Goal: Participate in discussion: Engage in conversation with other users on a specific topic

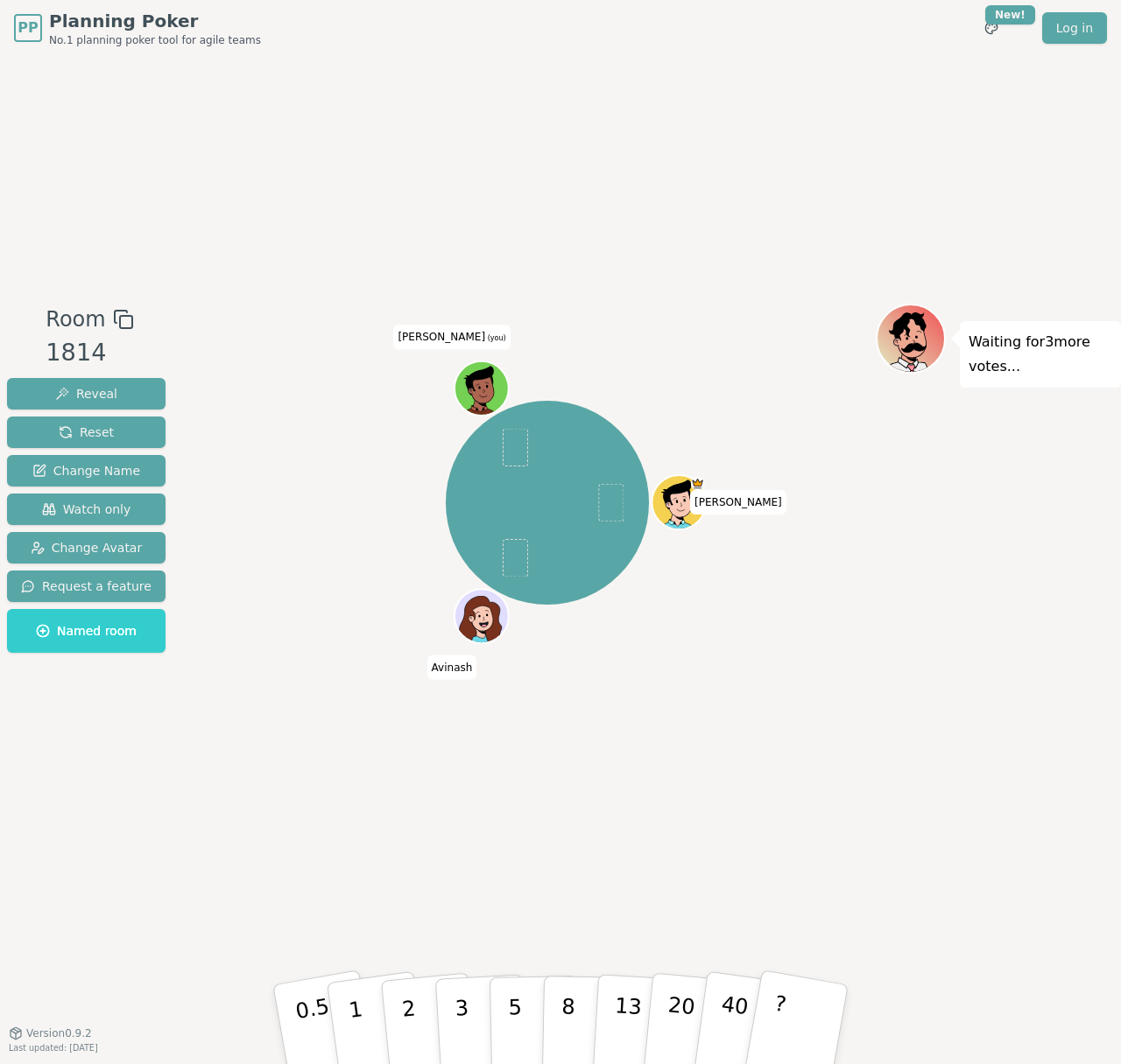
click at [805, 248] on div "Room 1814 Reveal Reset Change Name Watch only Change Avatar Request a feature N…" at bounding box center [560, 544] width 1121 height 977
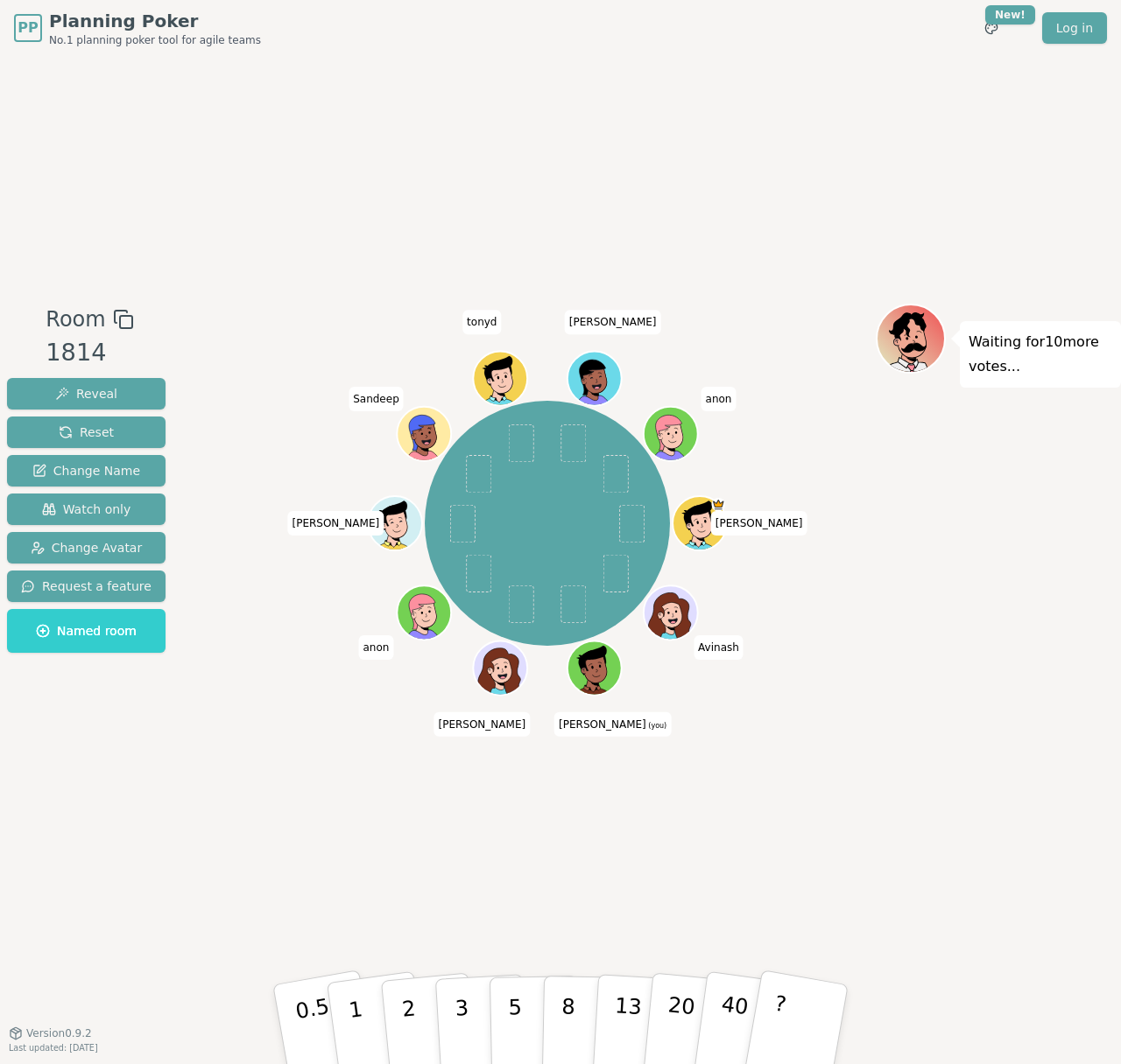
click at [881, 732] on div "Waiting for 10 more votes..." at bounding box center [998, 545] width 245 height 482
click at [889, 753] on div "Waiting for 10 more votes..." at bounding box center [998, 545] width 245 height 482
click at [910, 758] on div "Waiting for 10 more votes..." at bounding box center [998, 545] width 245 height 482
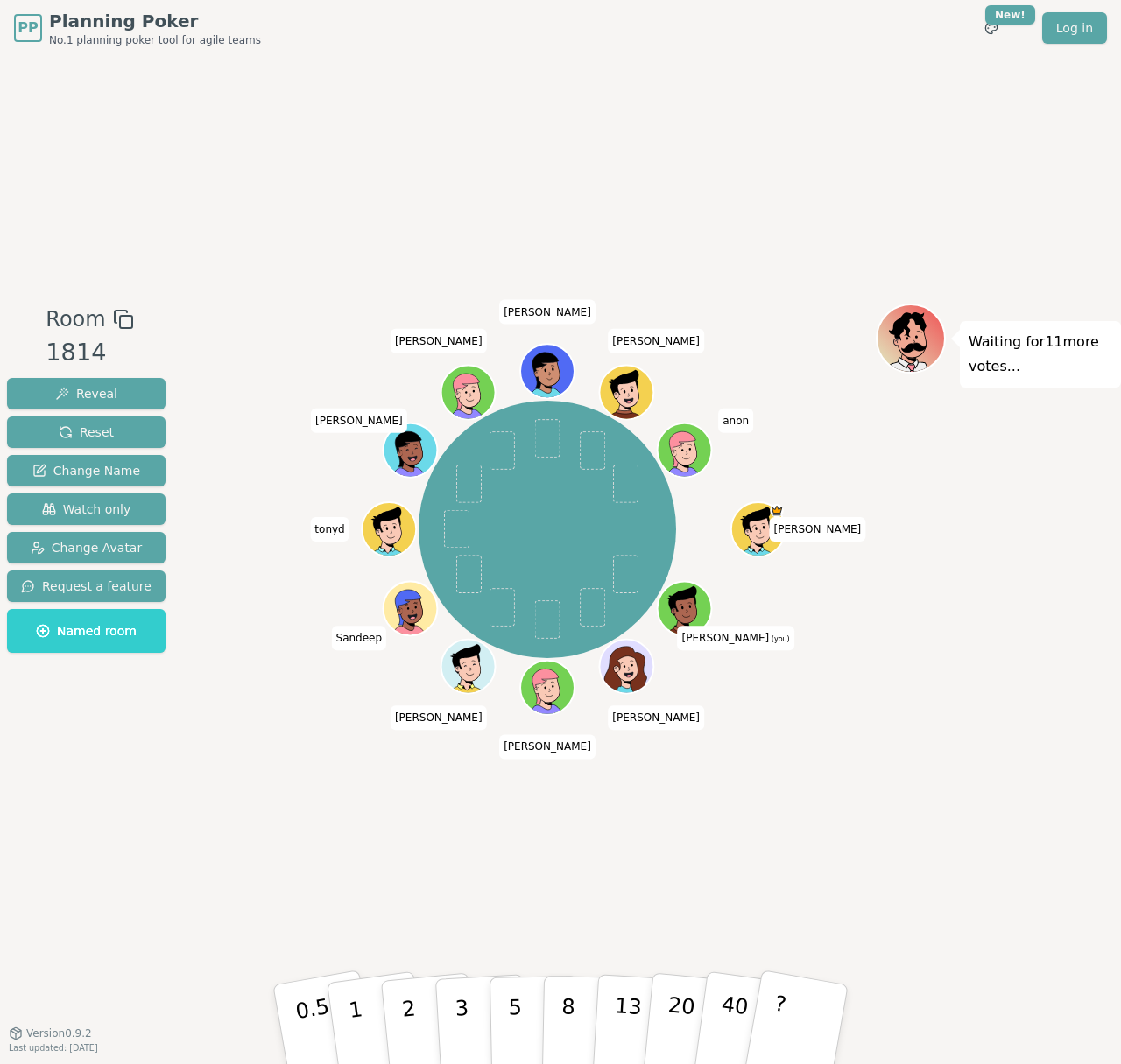
click at [870, 803] on div "Room 1814 Reveal Reset Change Name Watch only Change Avatar Request a feature N…" at bounding box center [560, 544] width 1121 height 977
drag, startPoint x: 893, startPoint y: 812, endPoint x: 801, endPoint y: 801, distance: 92.7
click at [888, 810] on div "Room 1814 Reveal Reset Change Name Watch only Change Avatar Request a feature N…" at bounding box center [560, 544] width 1121 height 977
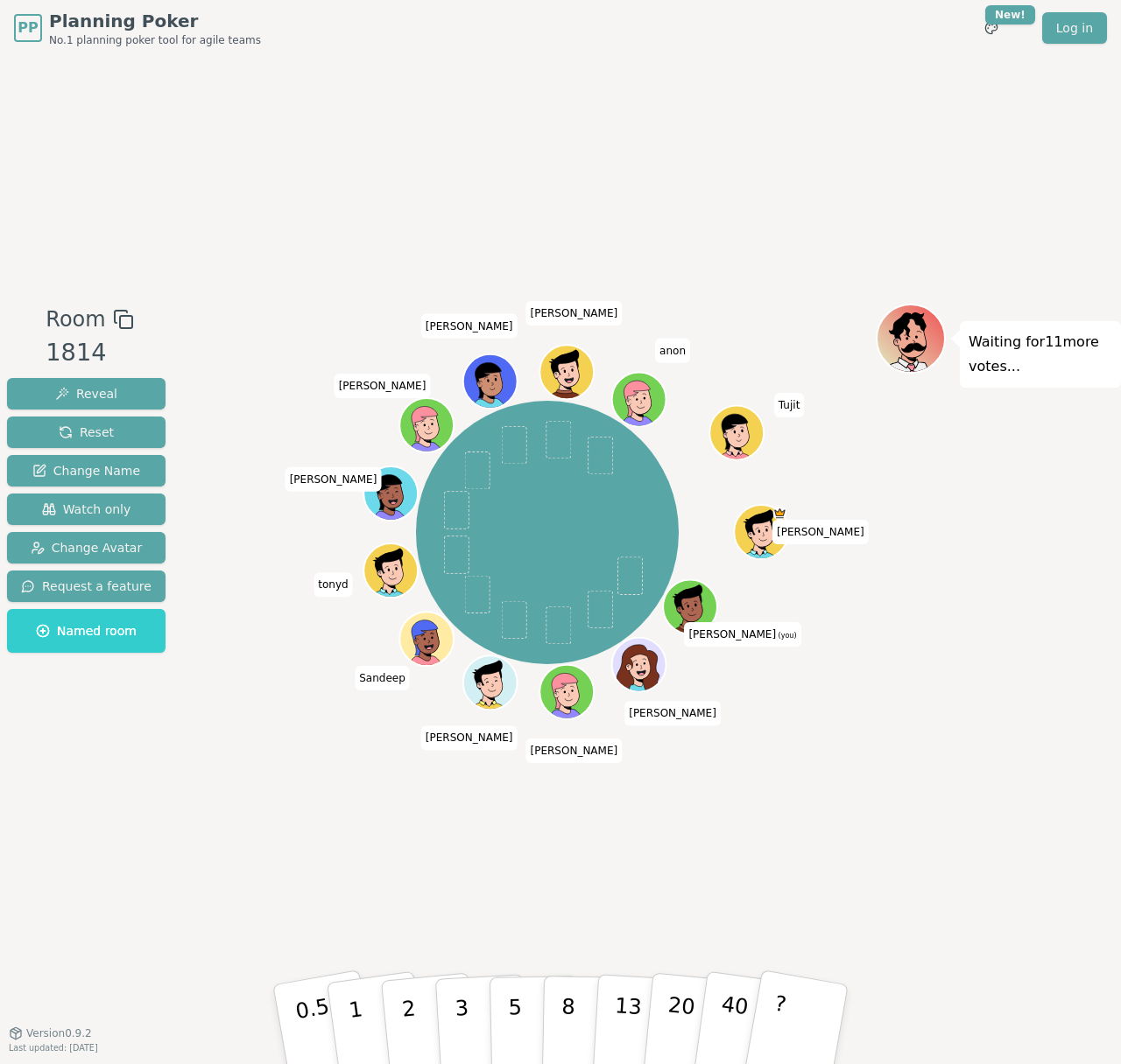
click at [360, 837] on div "Room 1814 Reveal Reset Change Name Watch only Change Avatar Request a feature N…" at bounding box center [560, 544] width 1121 height 977
click at [413, 999] on button "2" at bounding box center [428, 1025] width 100 height 139
click at [920, 856] on div "Room 1814 Reveal Reset Change Name Watch only Change Avatar Request a feature N…" at bounding box center [560, 544] width 1121 height 977
click at [956, 851] on div "Room 1814 Reveal Reset Change Name Watch only Change Avatar Request a feature N…" at bounding box center [560, 544] width 1121 height 977
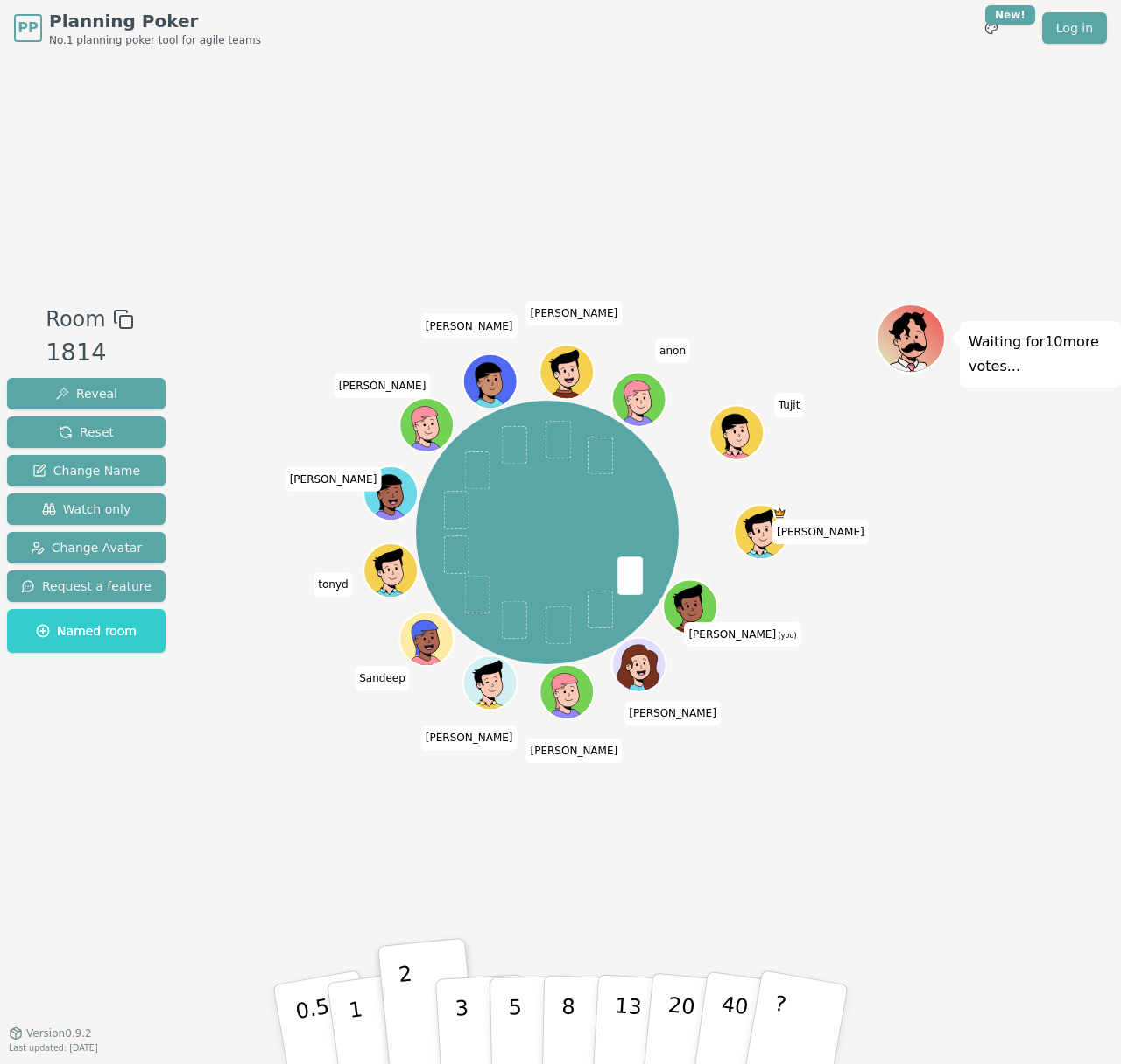
click at [959, 867] on div "Room 1814 Reveal Reset Change Name Watch only Change Avatar Request a feature N…" at bounding box center [560, 544] width 1121 height 977
click at [960, 876] on div "Room 1814 Reveal Reset Change Name Watch only Change Avatar Request a feature N…" at bounding box center [560, 544] width 1121 height 977
click at [972, 879] on div "Room 1814 Reveal Reset Change Name Watch only Change Avatar Request a feature N…" at bounding box center [560, 544] width 1121 height 977
click at [973, 885] on div "Room 1814 Reveal Reset Change Name Watch only Change Avatar Request a feature N…" at bounding box center [560, 544] width 1121 height 977
click at [969, 908] on div "Room 1814 Reveal Reset Change Name Watch only Change Avatar Request a feature N…" at bounding box center [560, 544] width 1121 height 977
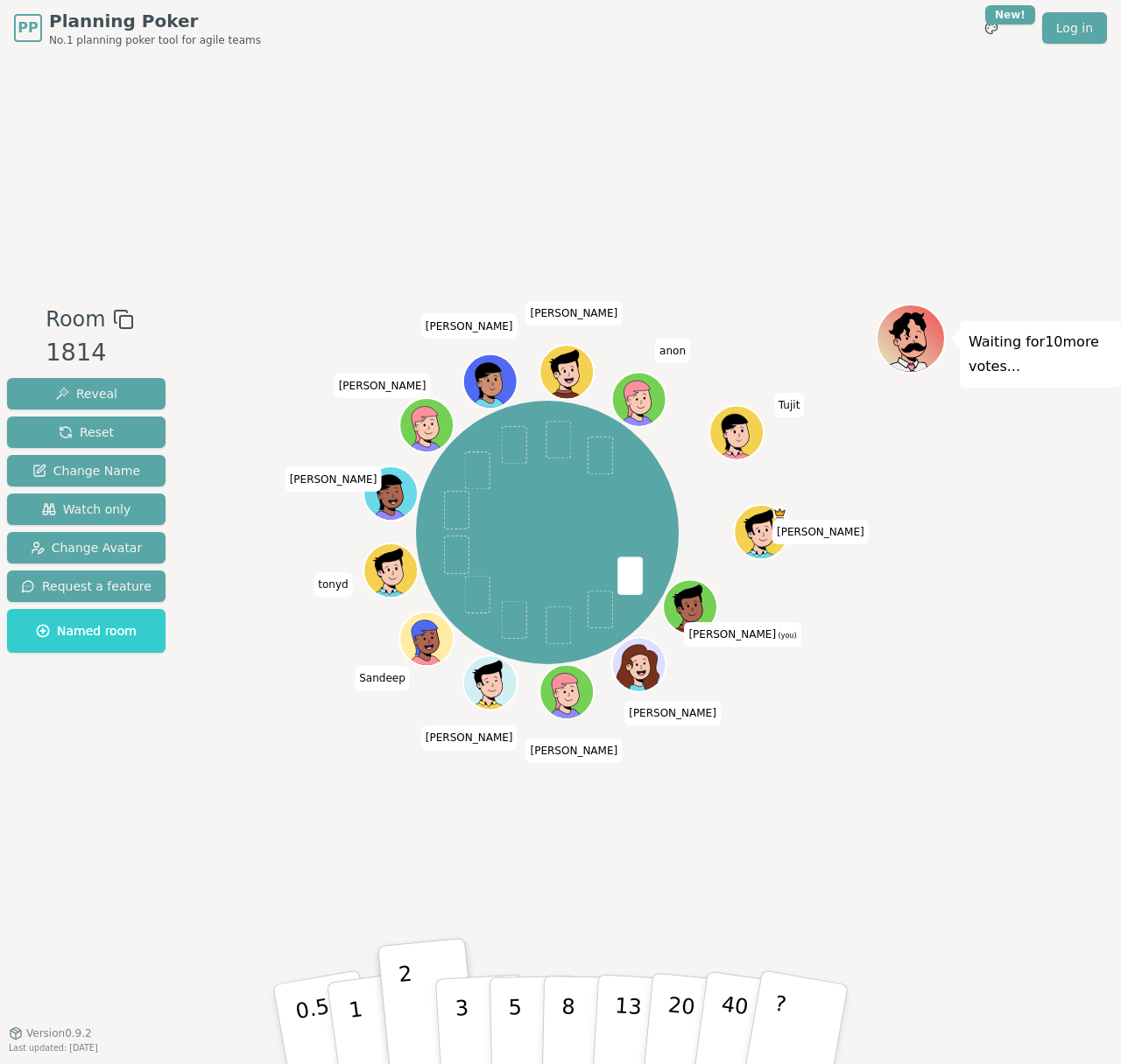
click at [980, 908] on div "Room 1814 Reveal Reset Change Name Watch only Change Avatar Request a feature N…" at bounding box center [560, 544] width 1121 height 977
click at [994, 905] on div "Room 1814 Reveal Reset Change Name Watch only Change Avatar Request a feature N…" at bounding box center [560, 544] width 1121 height 977
click at [1025, 909] on div "Room 1814 Reveal Reset Change Name Watch only Change Avatar Request a feature N…" at bounding box center [560, 544] width 1121 height 977
click at [1024, 919] on div "Room 1814 Reveal Reset Change Name Watch only Change Avatar Request a feature N…" at bounding box center [560, 544] width 1121 height 977
click at [1043, 919] on div "Room 1814 Reveal Reset Change Name Watch only Change Avatar Request a feature N…" at bounding box center [560, 544] width 1121 height 977
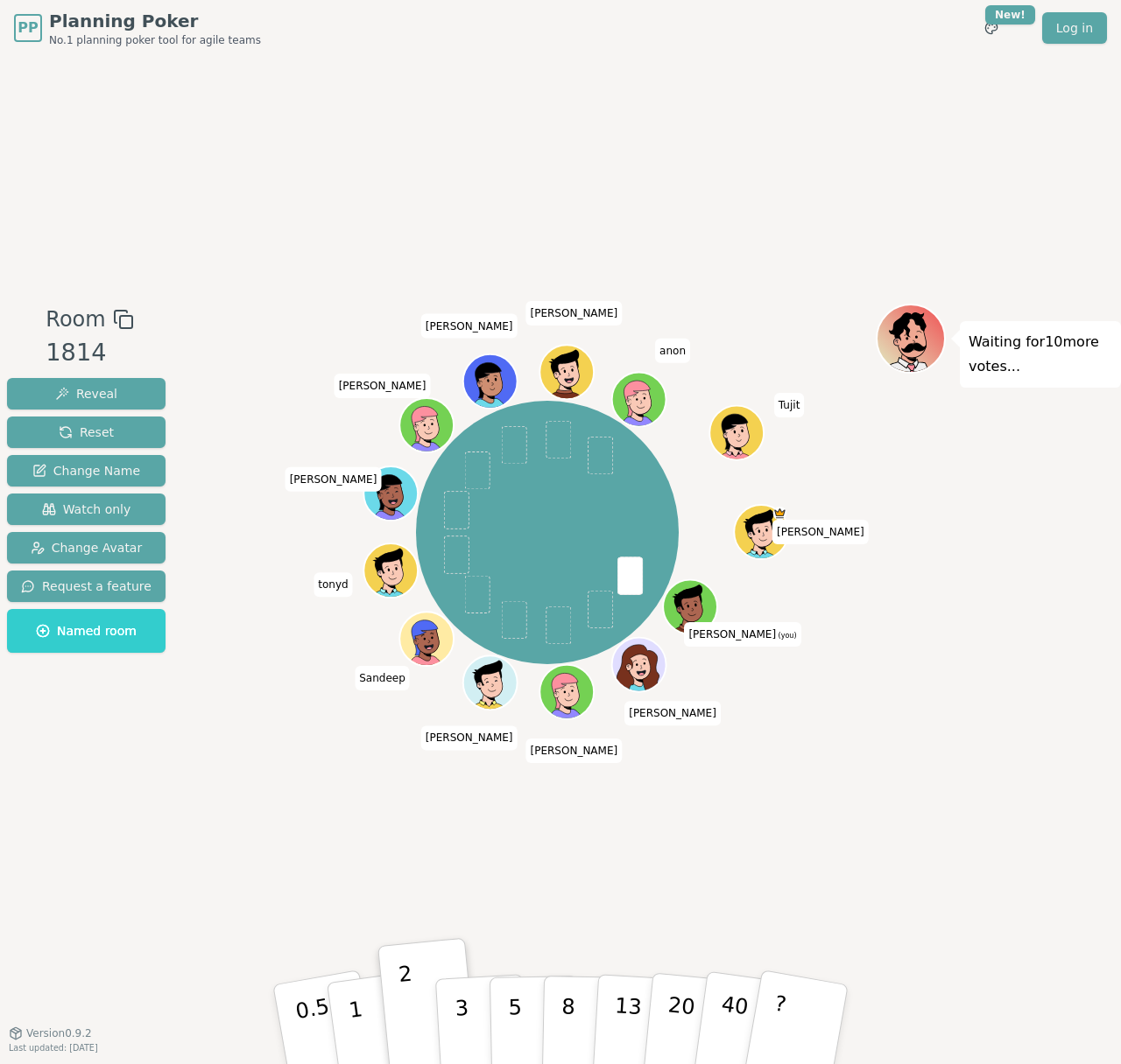
click at [1034, 929] on div "Room 1814 Reveal Reset Change Name Watch only Change Avatar Request a feature N…" at bounding box center [560, 544] width 1121 height 977
click at [1024, 962] on div "Room 1814 Reveal Reset Change Name Watch only Change Avatar Request a feature N…" at bounding box center [560, 544] width 1121 height 977
drag, startPoint x: 1055, startPoint y: 986, endPoint x: 1020, endPoint y: 1014, distance: 44.8
click at [1053, 985] on div "Room 1814 Reveal Reset Change Name Watch only Change Avatar Request a feature N…" at bounding box center [560, 544] width 1121 height 977
click at [1035, 983] on div "Room 1814 Reveal Reset Change Name Watch only Change Avatar Request a feature N…" at bounding box center [560, 544] width 1121 height 977
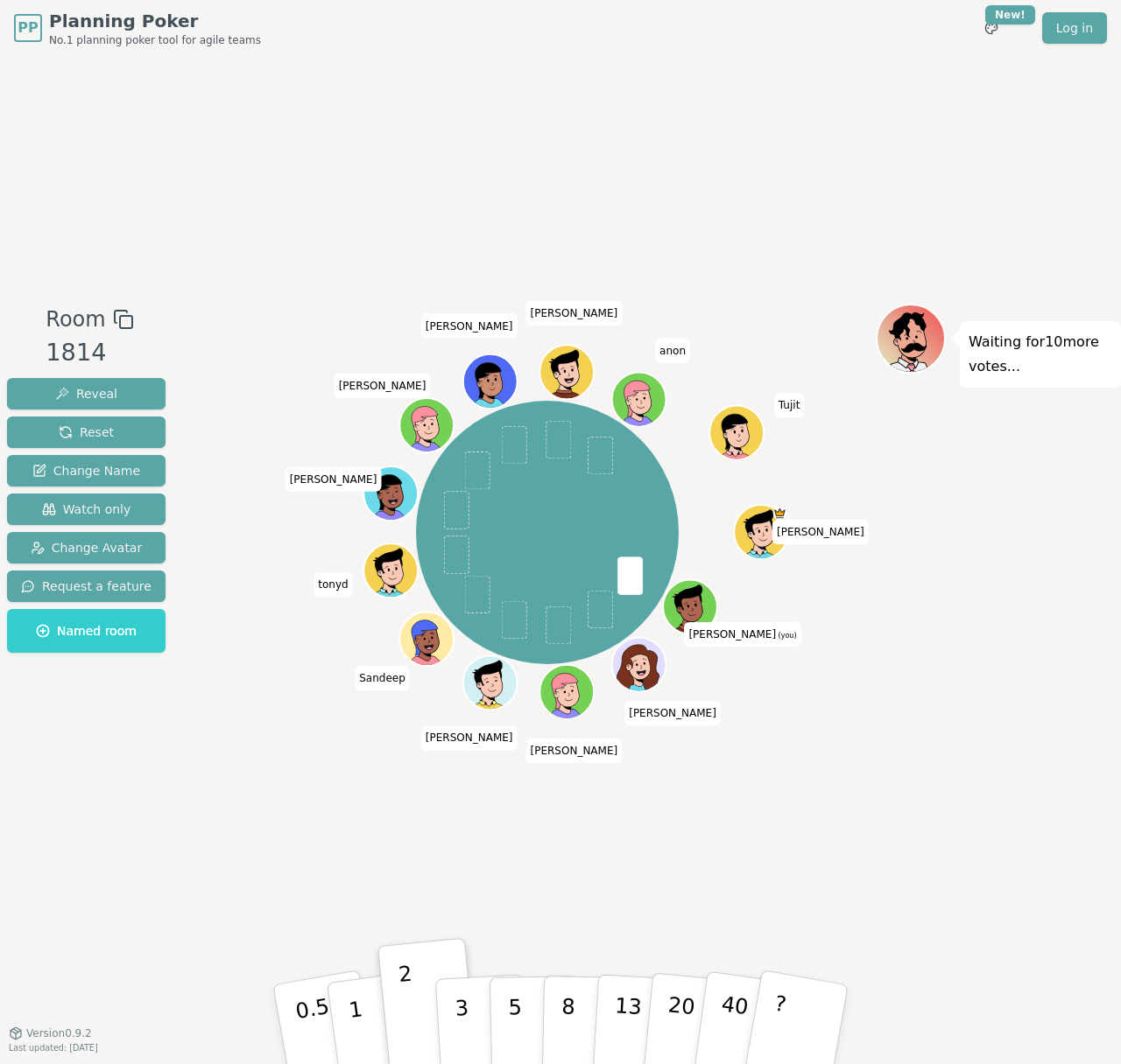
click at [1038, 999] on div "Room 1814 Reveal Reset Change Name Watch only Change Avatar Request a feature N…" at bounding box center [560, 544] width 1121 height 977
click at [469, 1022] on button "3" at bounding box center [482, 1025] width 95 height 136
click at [1020, 828] on div "Room 1814 Reveal Reset Change Name Watch only Change Avatar Request a feature N…" at bounding box center [560, 544] width 1121 height 977
drag, startPoint x: 1020, startPoint y: 854, endPoint x: 997, endPoint y: 858, distance: 23.3
click at [1012, 850] on div "Room 1814 Reveal Reset Change Name Watch only Change Avatar Request a feature N…" at bounding box center [560, 544] width 1121 height 977
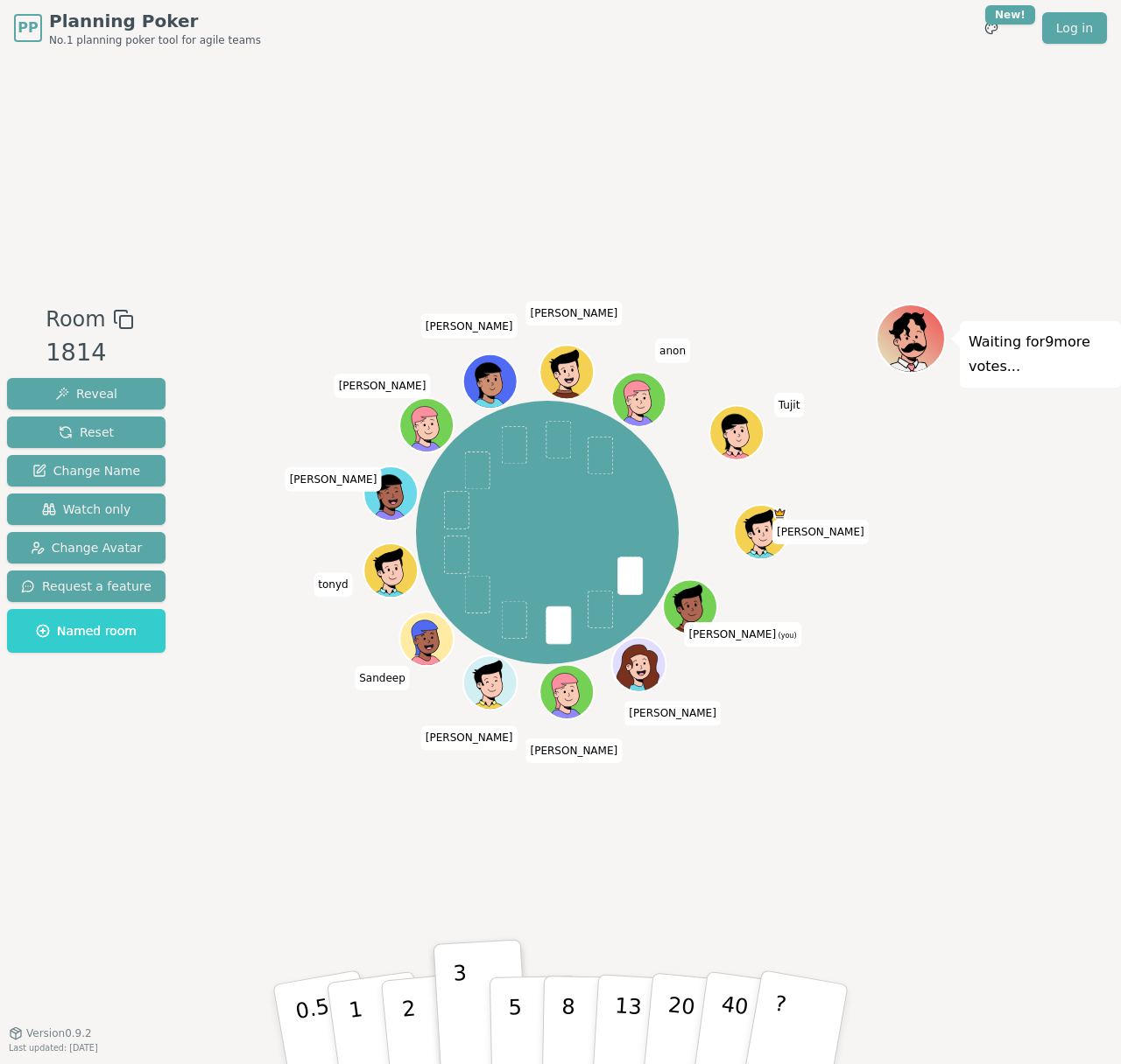
drag, startPoint x: 997, startPoint y: 858, endPoint x: 976, endPoint y: 848, distance: 23.3
click at [997, 848] on div "Room 1814 Reveal Reset Change Name Watch only Change Avatar Request a feature N…" at bounding box center [560, 544] width 1121 height 977
drag, startPoint x: 1086, startPoint y: 859, endPoint x: 1064, endPoint y: 865, distance: 22.8
click at [1064, 865] on div "Room 1814 Reveal Reset Change Name Watch only Change Avatar Request a feature N…" at bounding box center [560, 544] width 1121 height 977
click at [508, 997] on p "5" at bounding box center [515, 1025] width 15 height 94
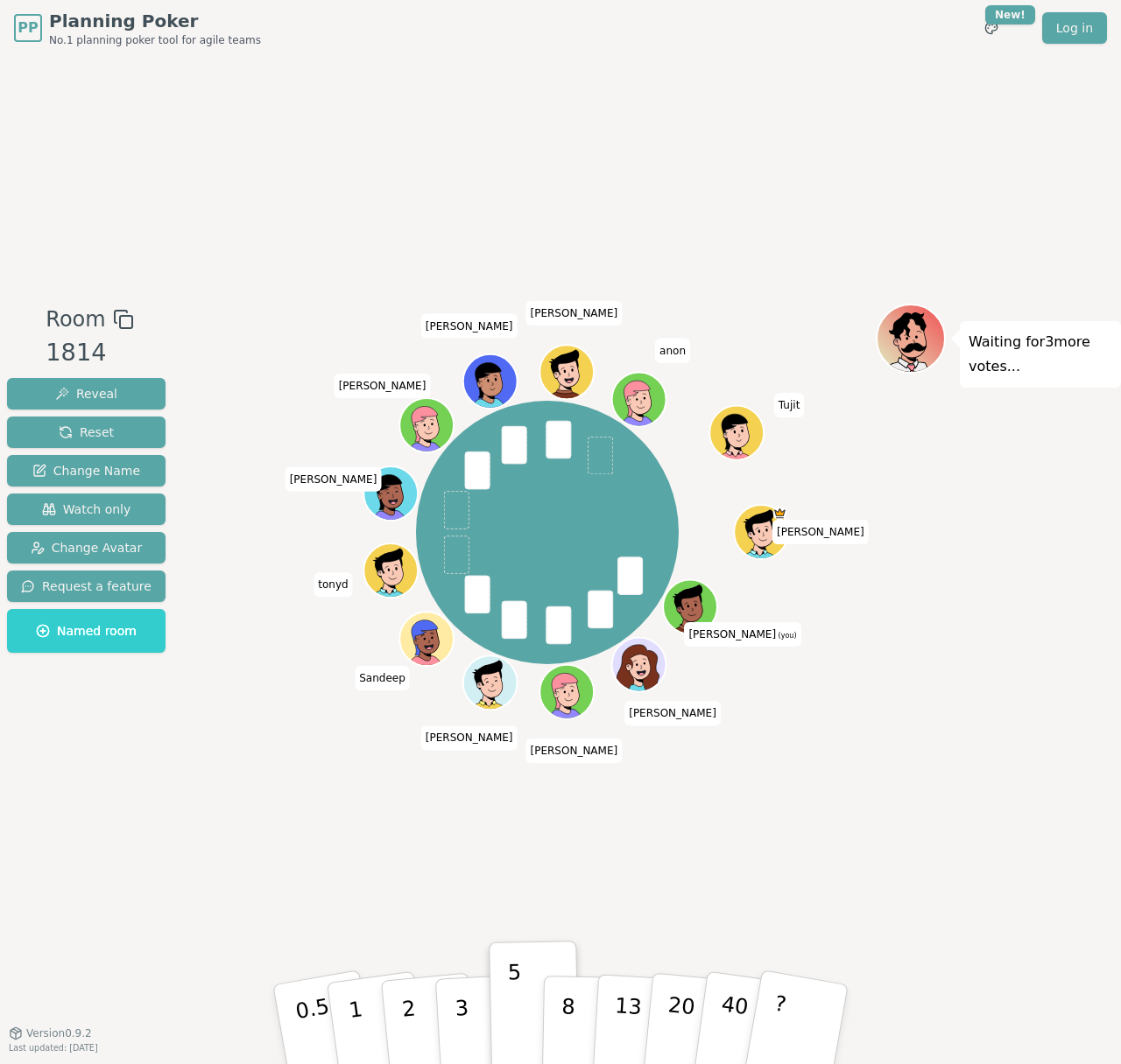
click at [925, 844] on div "Room 1814 Reveal Reset Change Name Watch only Change Avatar Request a feature N…" at bounding box center [560, 544] width 1121 height 977
click at [969, 862] on div "Room 1814 Reveal Reset Change Name Watch only Change Avatar Request a feature N…" at bounding box center [560, 544] width 1121 height 977
click at [983, 903] on div "Room 1814 Reveal Reset Change Name Watch only Change Avatar Request a feature N…" at bounding box center [560, 544] width 1121 height 977
click at [1031, 915] on div "Room 1814 Reveal Reset Change Name Watch only Change Avatar Request a feature N…" at bounding box center [560, 544] width 1121 height 977
click at [1027, 933] on div "Room 1814 Reveal Reset Change Name Watch only Change Avatar Request a feature N…" at bounding box center [560, 544] width 1121 height 977
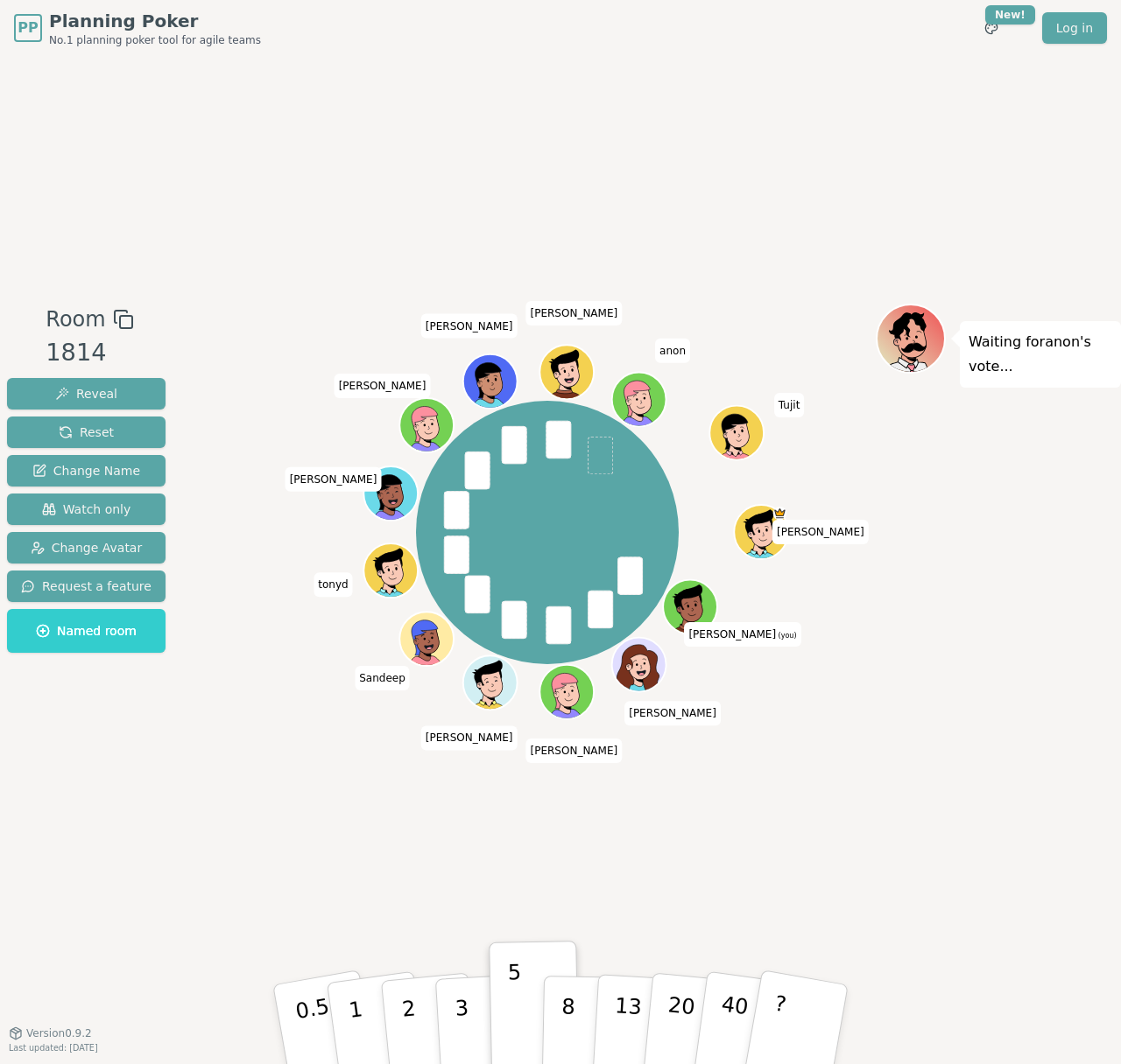
click at [1013, 952] on div "Room 1814 Reveal Reset Change Name Watch only Change Avatar Request a feature N…" at bounding box center [560, 544] width 1121 height 977
click at [1016, 952] on div "Room 1814 Reveal Reset Change Name Watch only Change Avatar Request a feature N…" at bounding box center [560, 544] width 1121 height 977
click at [1013, 928] on div "Room 1814 Reveal Reset Change Name Watch only Change Avatar Request a feature N…" at bounding box center [560, 544] width 1121 height 977
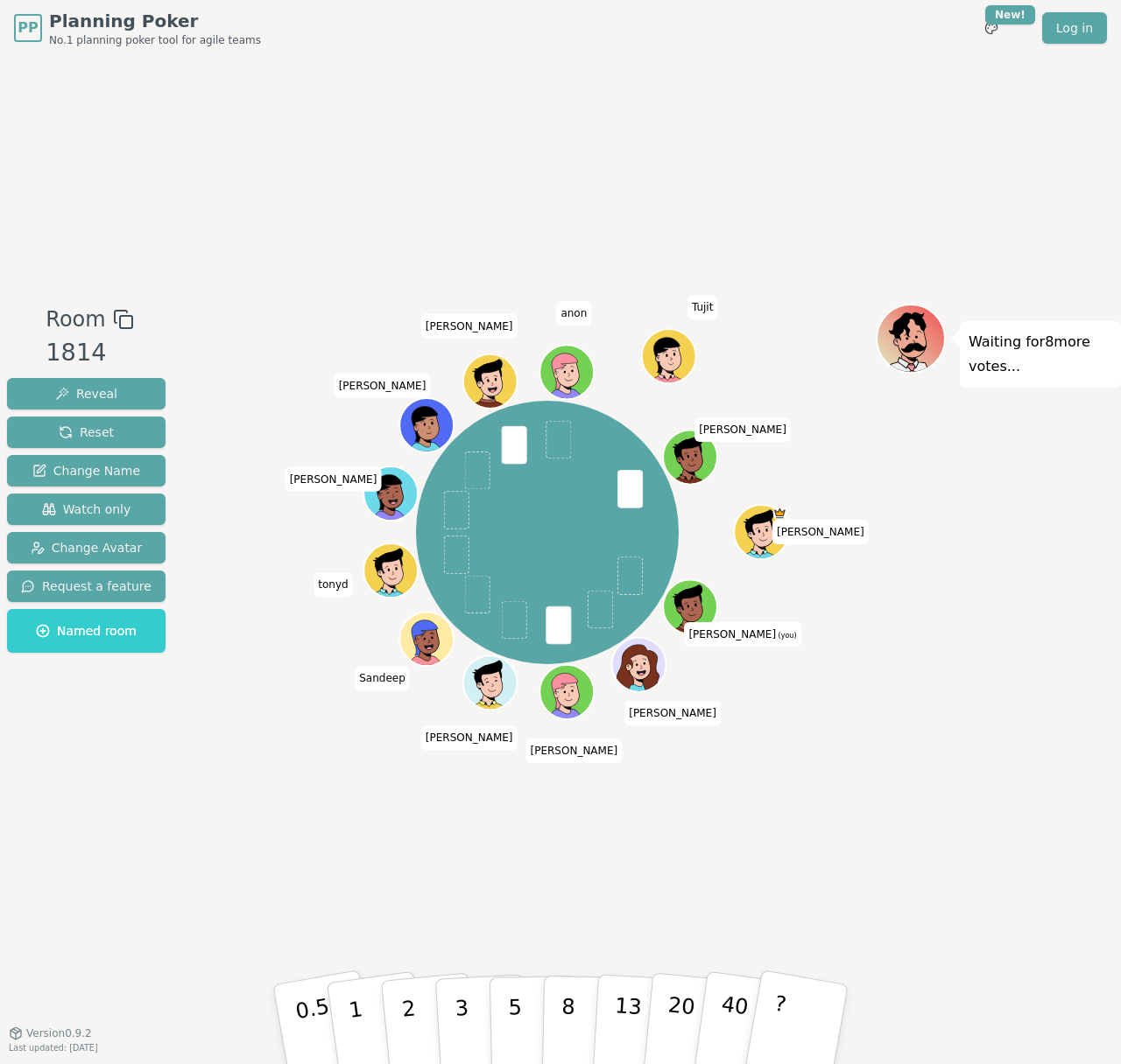
click at [896, 833] on div "Room 1814 Reveal Reset Change Name Watch only Change Avatar Request a feature N…" at bounding box center [560, 544] width 1121 height 977
click at [957, 824] on div "Room 1814 Reveal Reset Change Name Watch only Change Avatar Request a feature N…" at bounding box center [560, 544] width 1121 height 977
click at [978, 859] on div "Room 1814 Reveal Reset Change Name Watch only Change Avatar Request a feature N…" at bounding box center [560, 544] width 1121 height 977
click at [459, 1029] on p "3" at bounding box center [462, 1026] width 19 height 95
click at [523, 1031] on button "5" at bounding box center [534, 1025] width 91 height 133
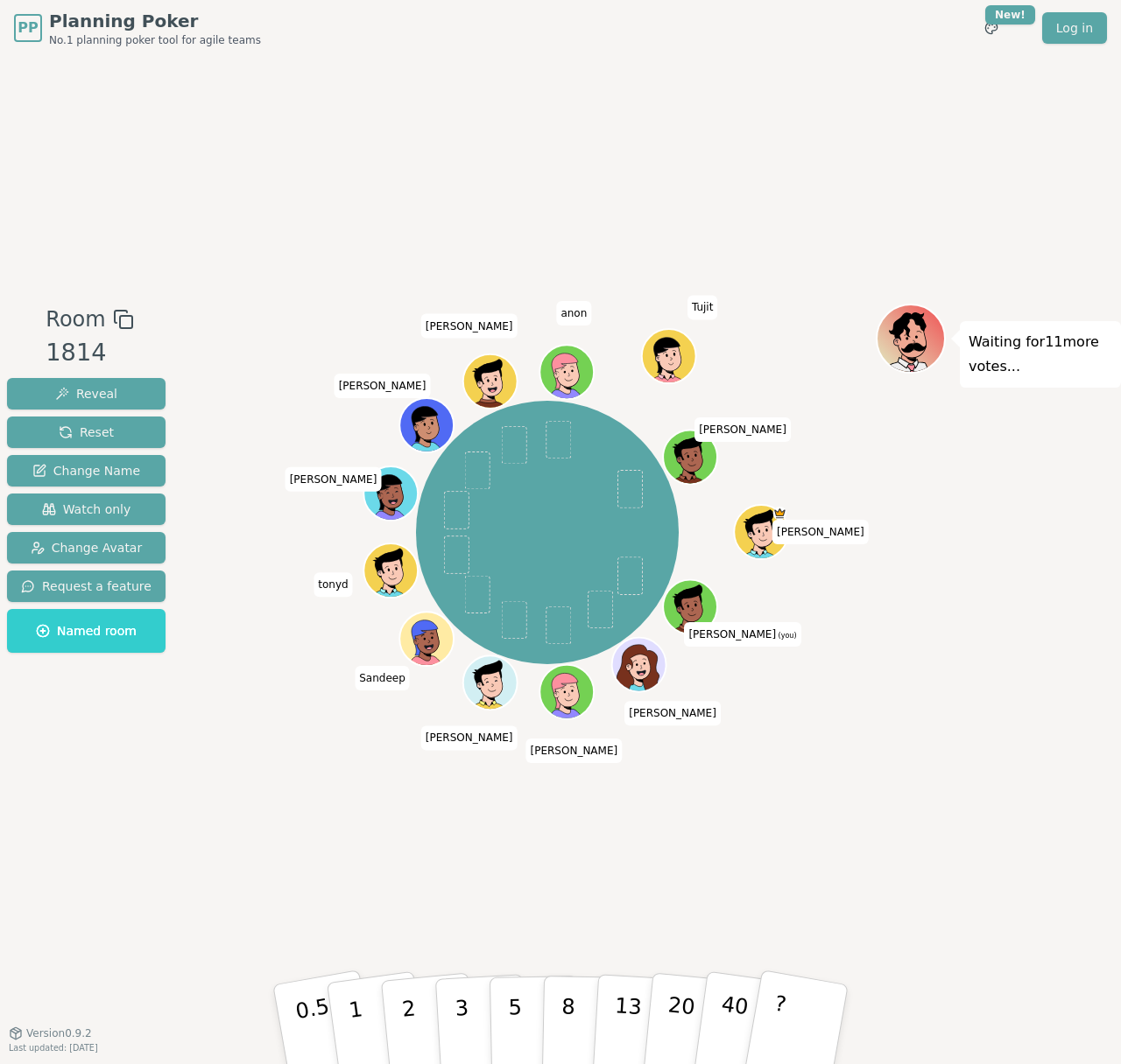
click at [1017, 826] on div "Room 1814 Reveal Reset Change Name Watch only Change Avatar Request a feature N…" at bounding box center [560, 544] width 1121 height 977
drag, startPoint x: 1017, startPoint y: 855, endPoint x: 1014, endPoint y: 867, distance: 12.4
click at [1012, 860] on div "Room 1814 Reveal Reset Change Name Watch only Change Avatar Request a feature N…" at bounding box center [560, 544] width 1121 height 977
drag, startPoint x: 1029, startPoint y: 875, endPoint x: 1019, endPoint y: 877, distance: 10.2
click at [1019, 877] on div "Room 1814 Reveal Reset Change Name Watch only Change Avatar Request a feature N…" at bounding box center [560, 544] width 1121 height 977
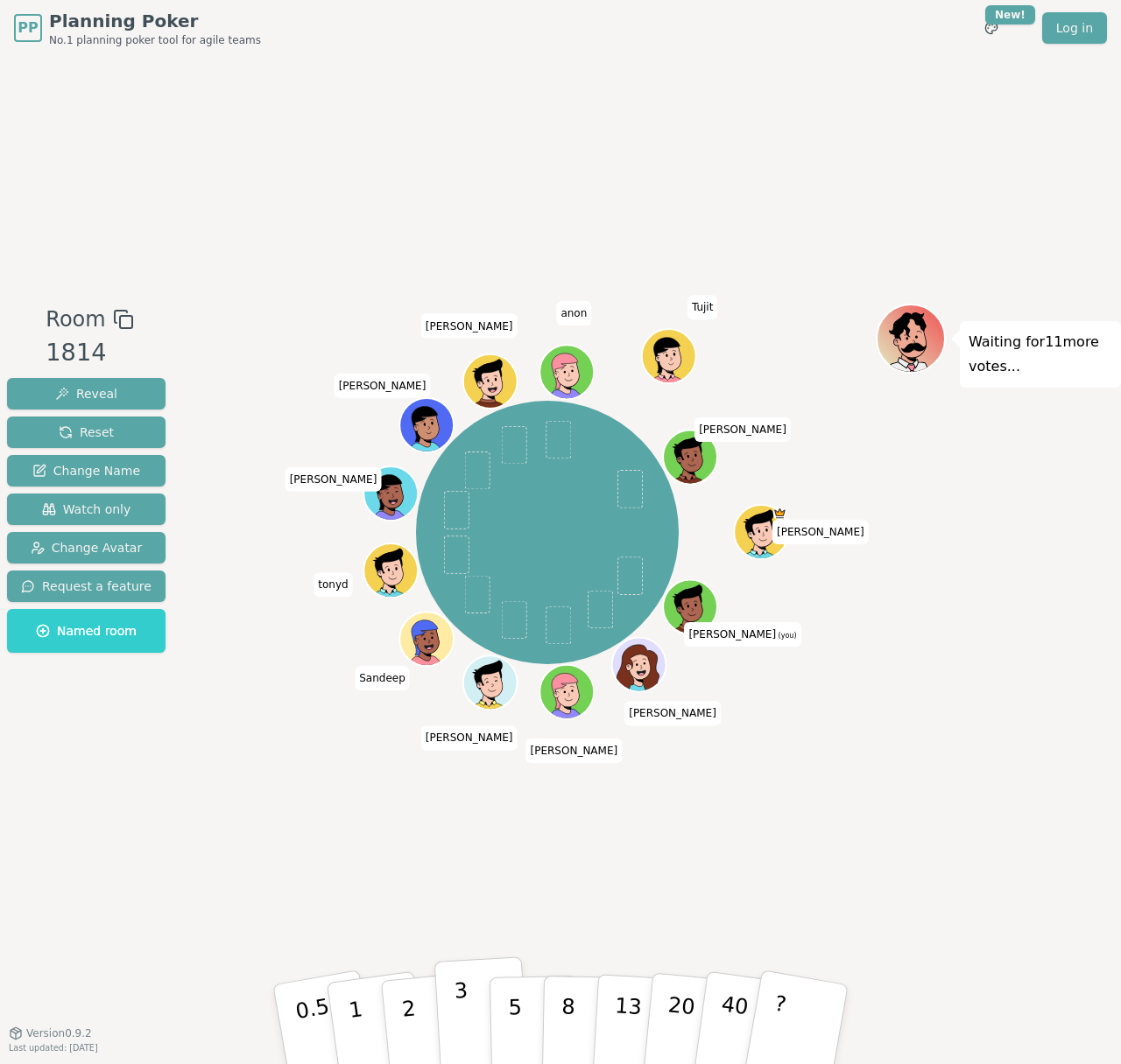
click at [460, 1028] on p "3" at bounding box center [462, 1026] width 19 height 95
click at [520, 1007] on p "5" at bounding box center [515, 1025] width 15 height 94
click at [931, 876] on div "Room 1814 Reveal Reset Change Name Watch only Change Avatar Request a feature N…" at bounding box center [560, 544] width 1121 height 977
click at [978, 867] on div "Room 1814 Reveal Reset Change Name Watch only Change Avatar Request a feature N…" at bounding box center [560, 544] width 1121 height 977
click at [963, 894] on div "Room 1814 Reveal Reset Change Name Watch only Change Avatar Request a feature N…" at bounding box center [560, 544] width 1121 height 977
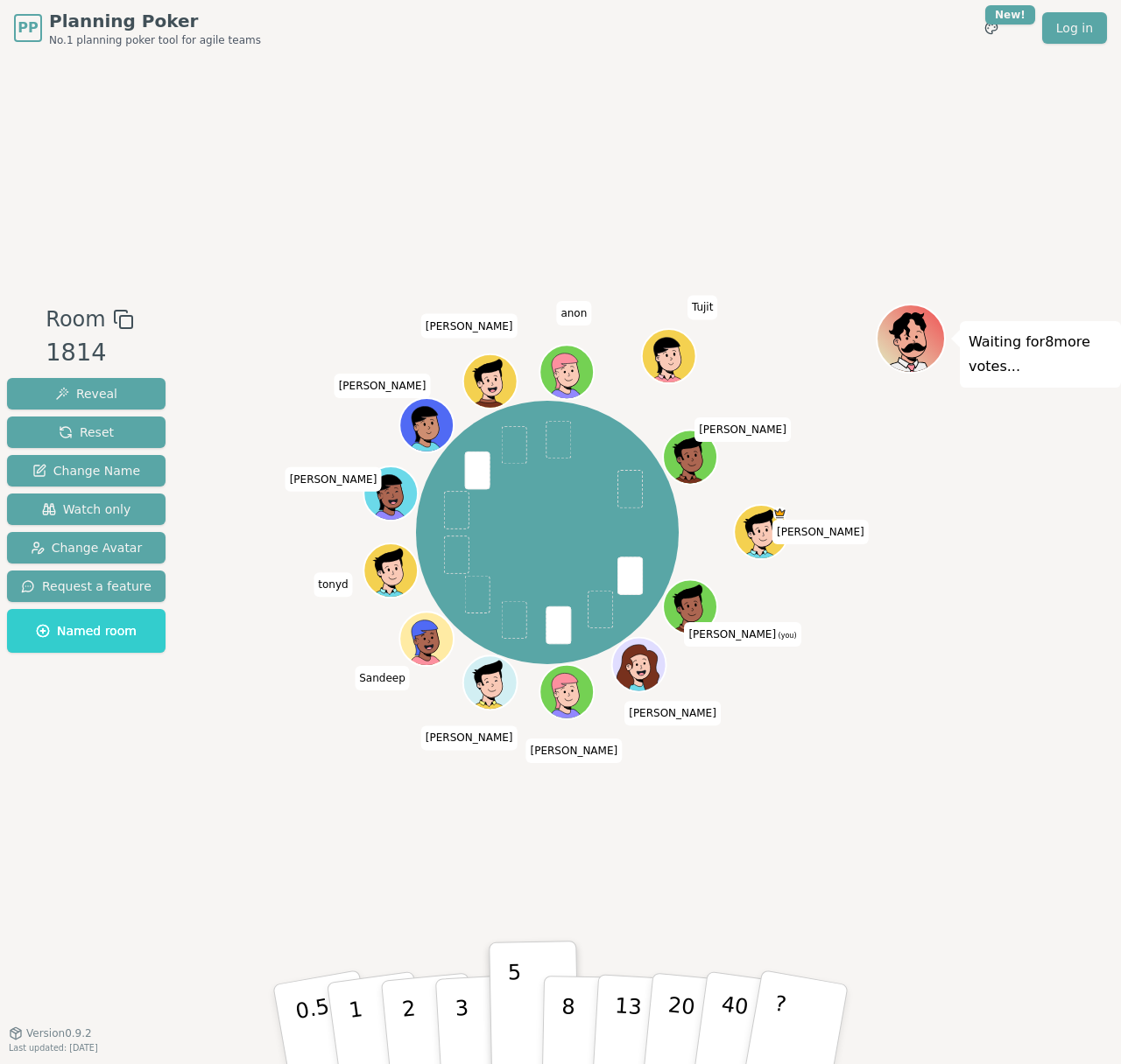
click at [990, 916] on div "Room 1814 Reveal Reset Change Name Watch only Change Avatar Request a feature N…" at bounding box center [560, 544] width 1121 height 977
